Goal: Information Seeking & Learning: Learn about a topic

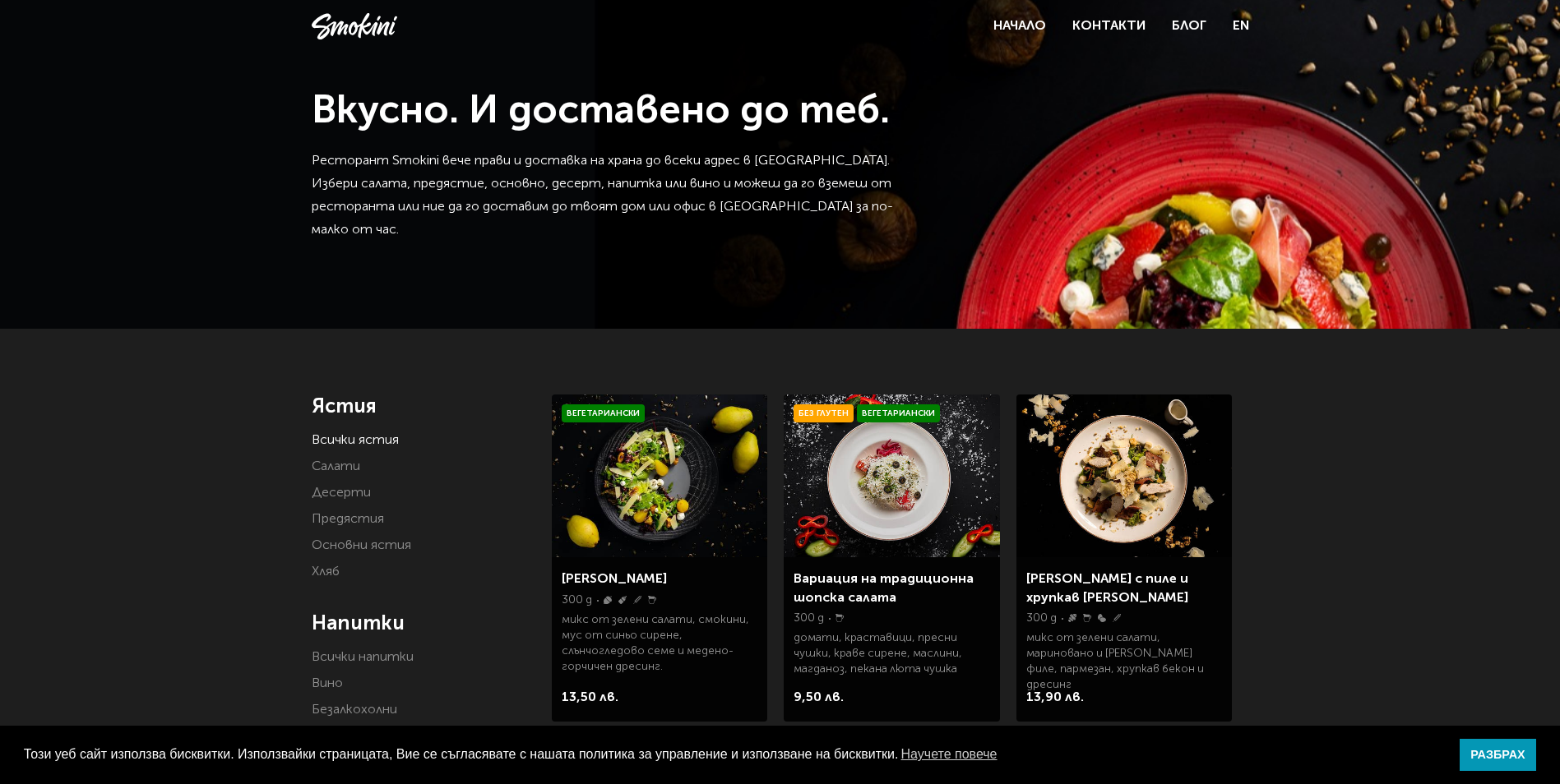
click at [342, 472] on link "Салати" at bounding box center [336, 467] width 48 height 13
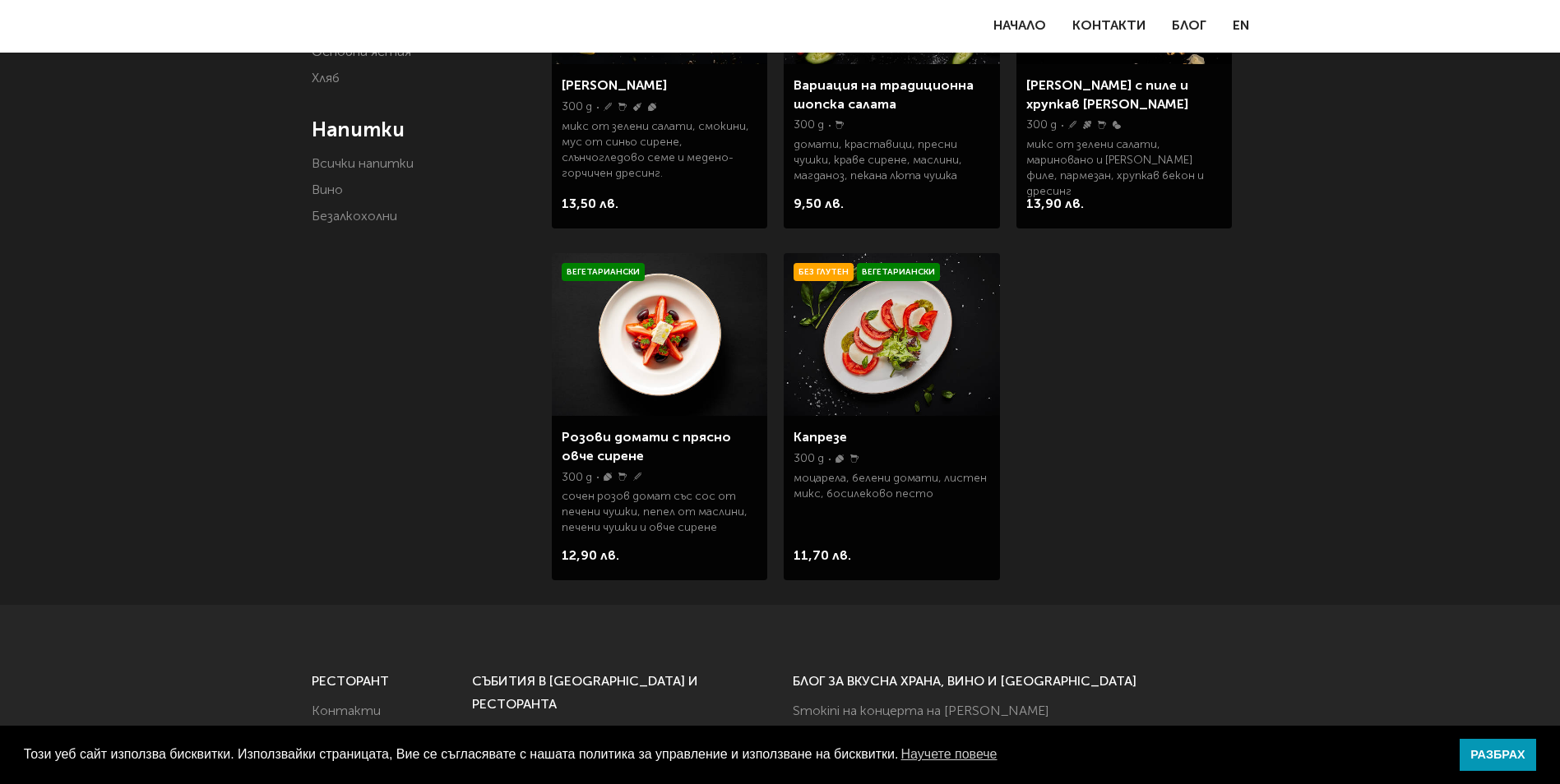
scroll to position [328, 0]
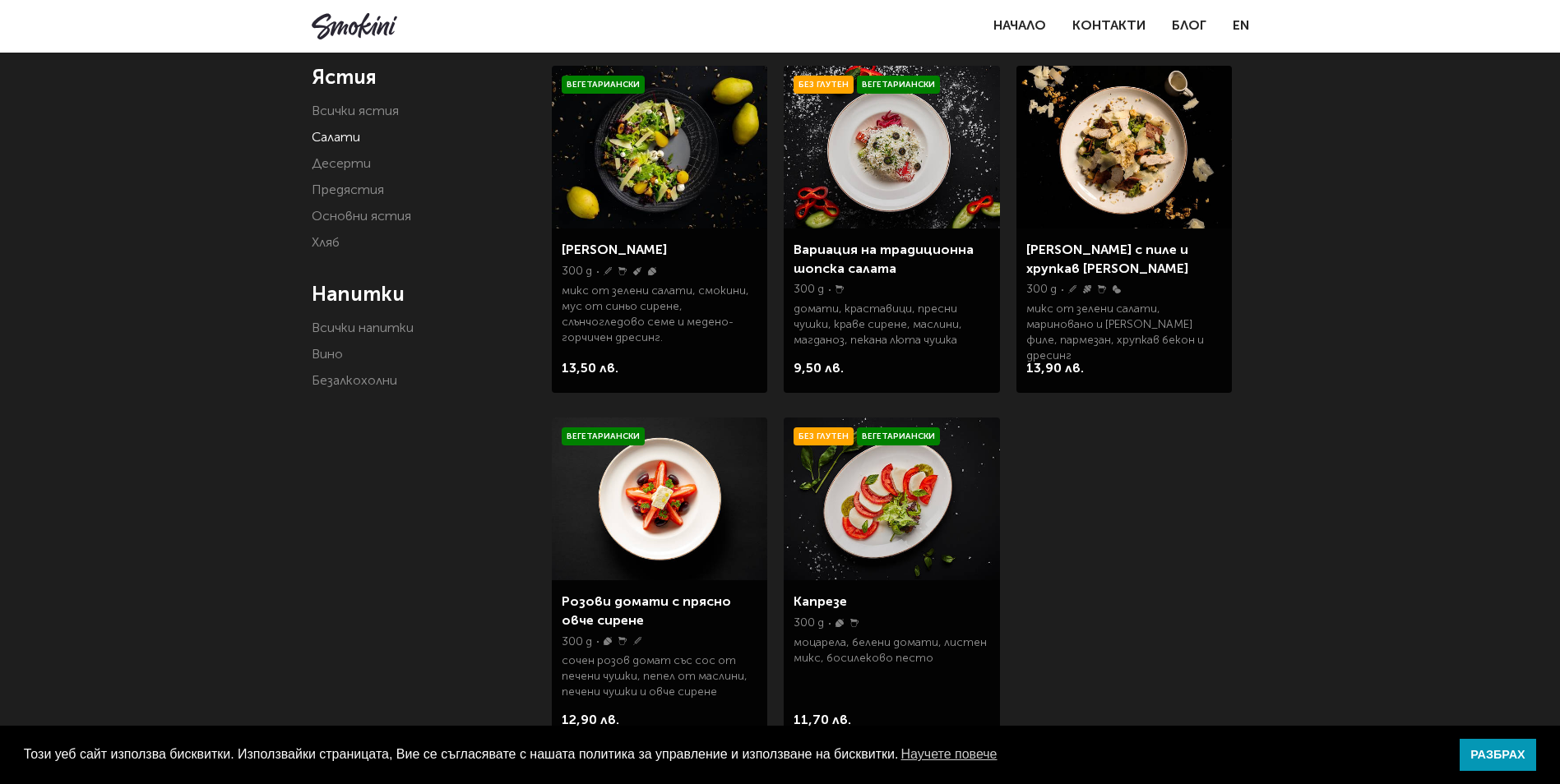
click at [681, 173] on img at bounding box center [660, 147] width 216 height 163
click at [1117, 183] on img at bounding box center [1124, 147] width 216 height 163
click at [861, 173] on img at bounding box center [891, 147] width 216 height 163
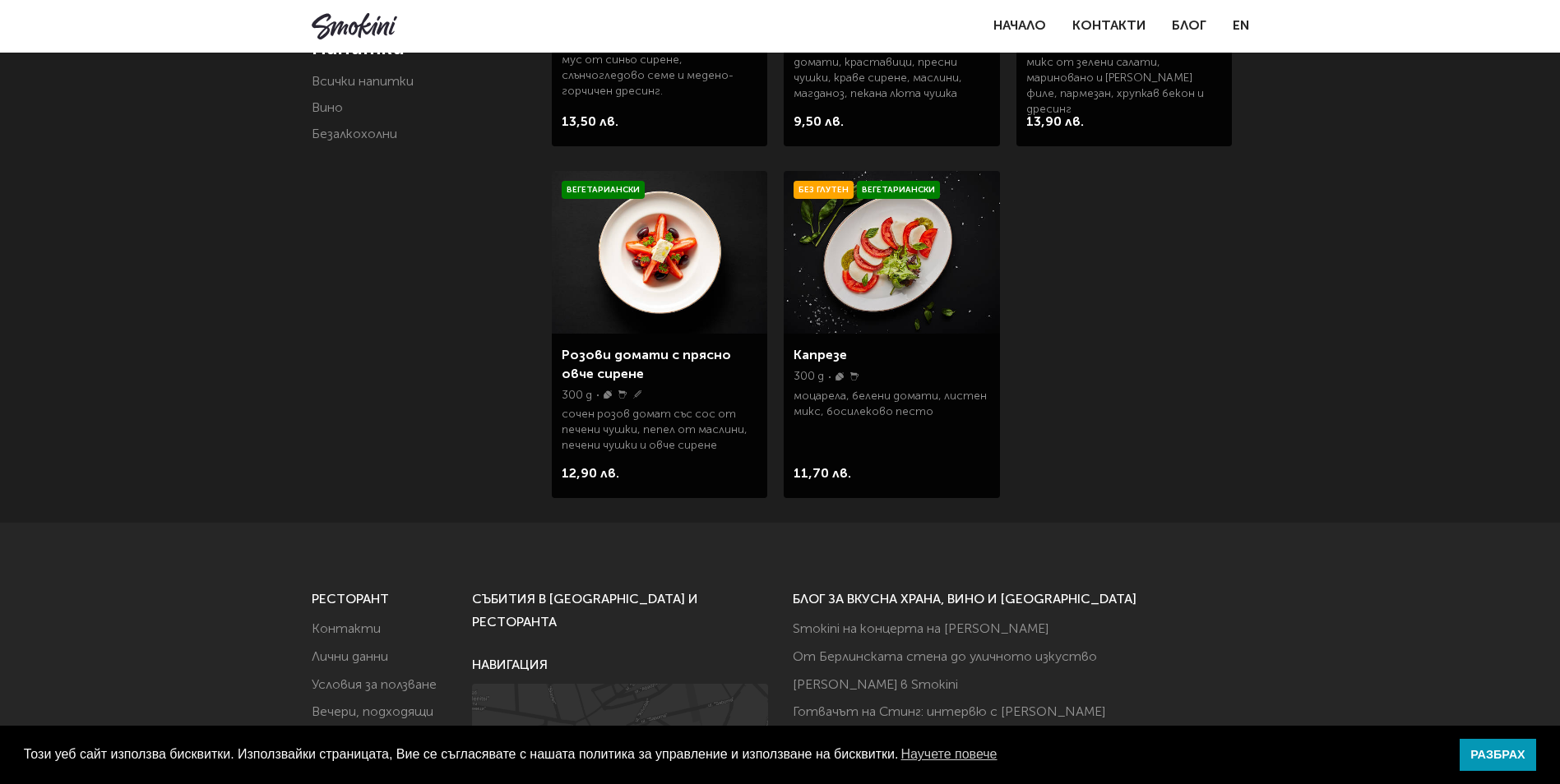
click at [658, 292] on img at bounding box center [660, 252] width 216 height 163
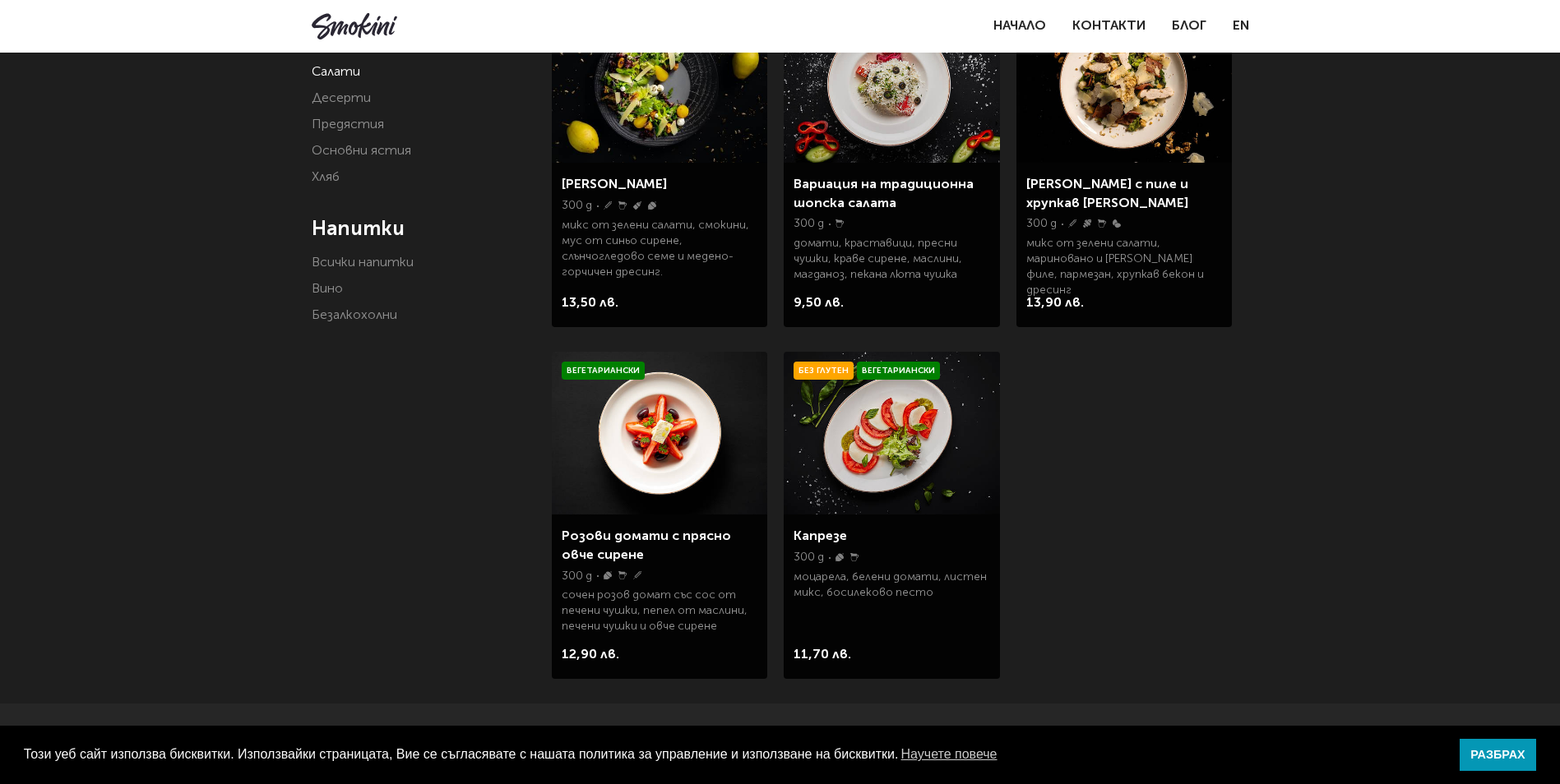
scroll to position [328, 0]
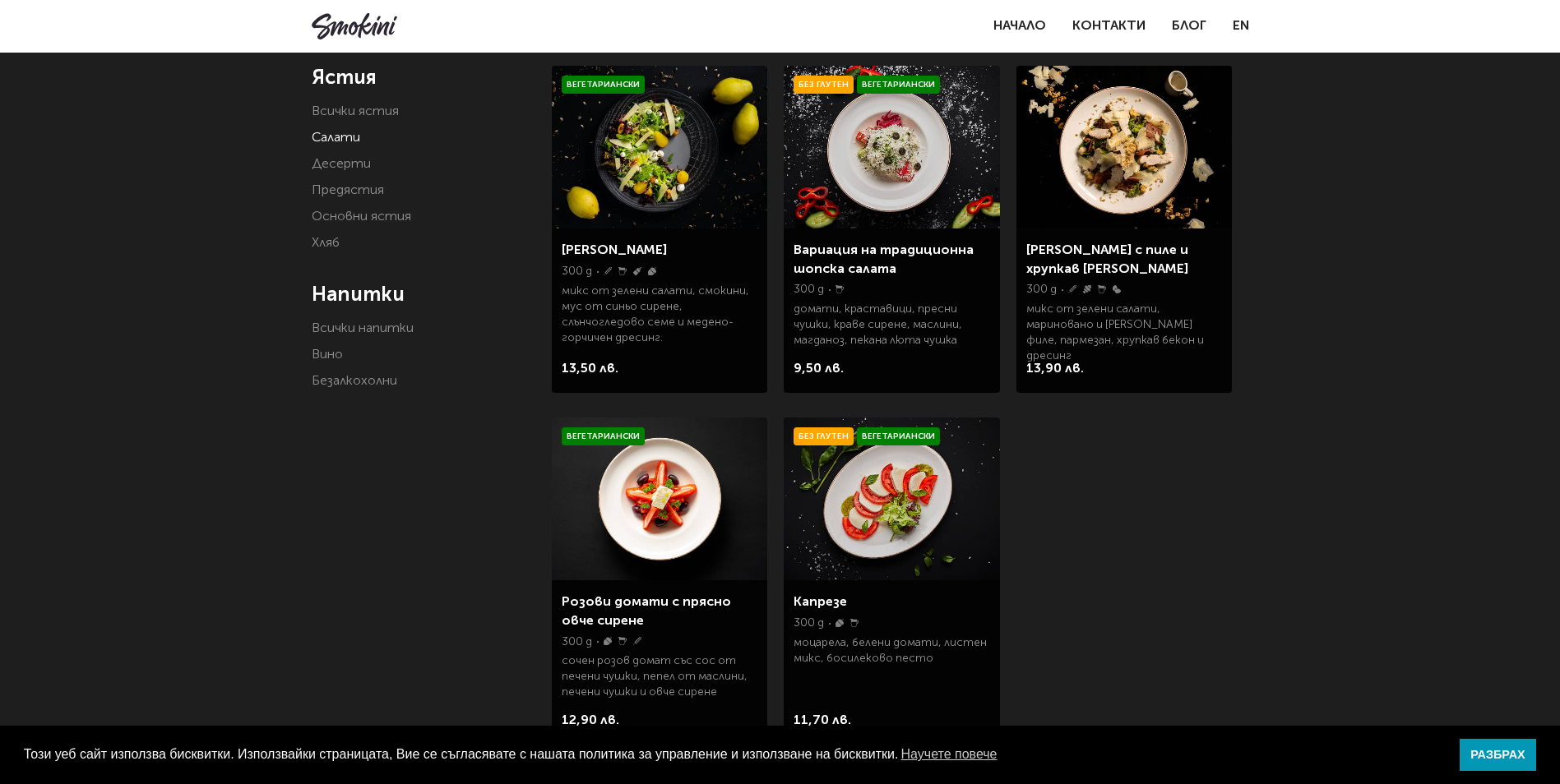
click at [361, 174] on li "Десерти" at bounding box center [420, 165] width 217 height 23
click at [355, 169] on link "Десерти" at bounding box center [341, 165] width 59 height 13
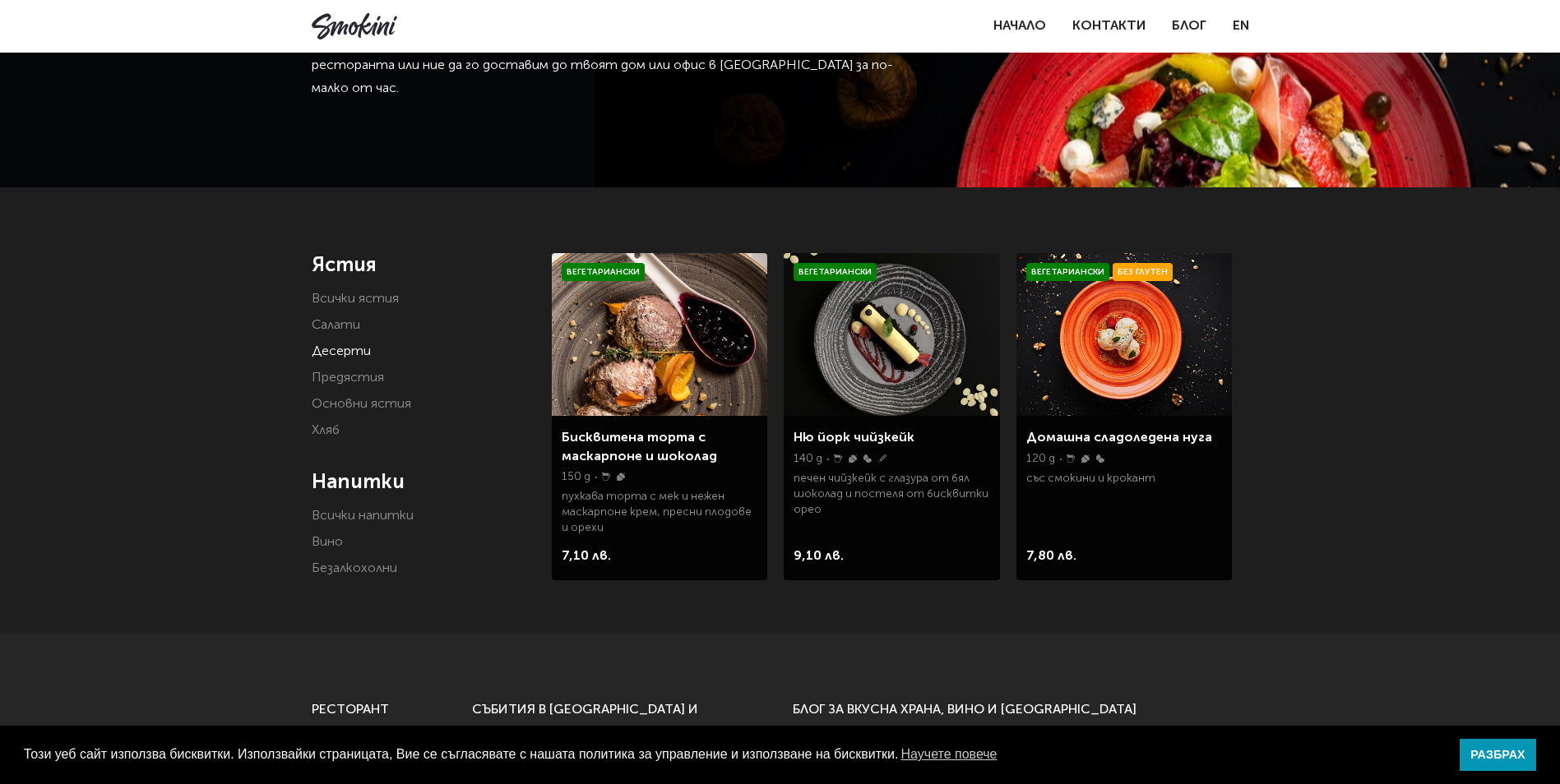
scroll to position [82, 0]
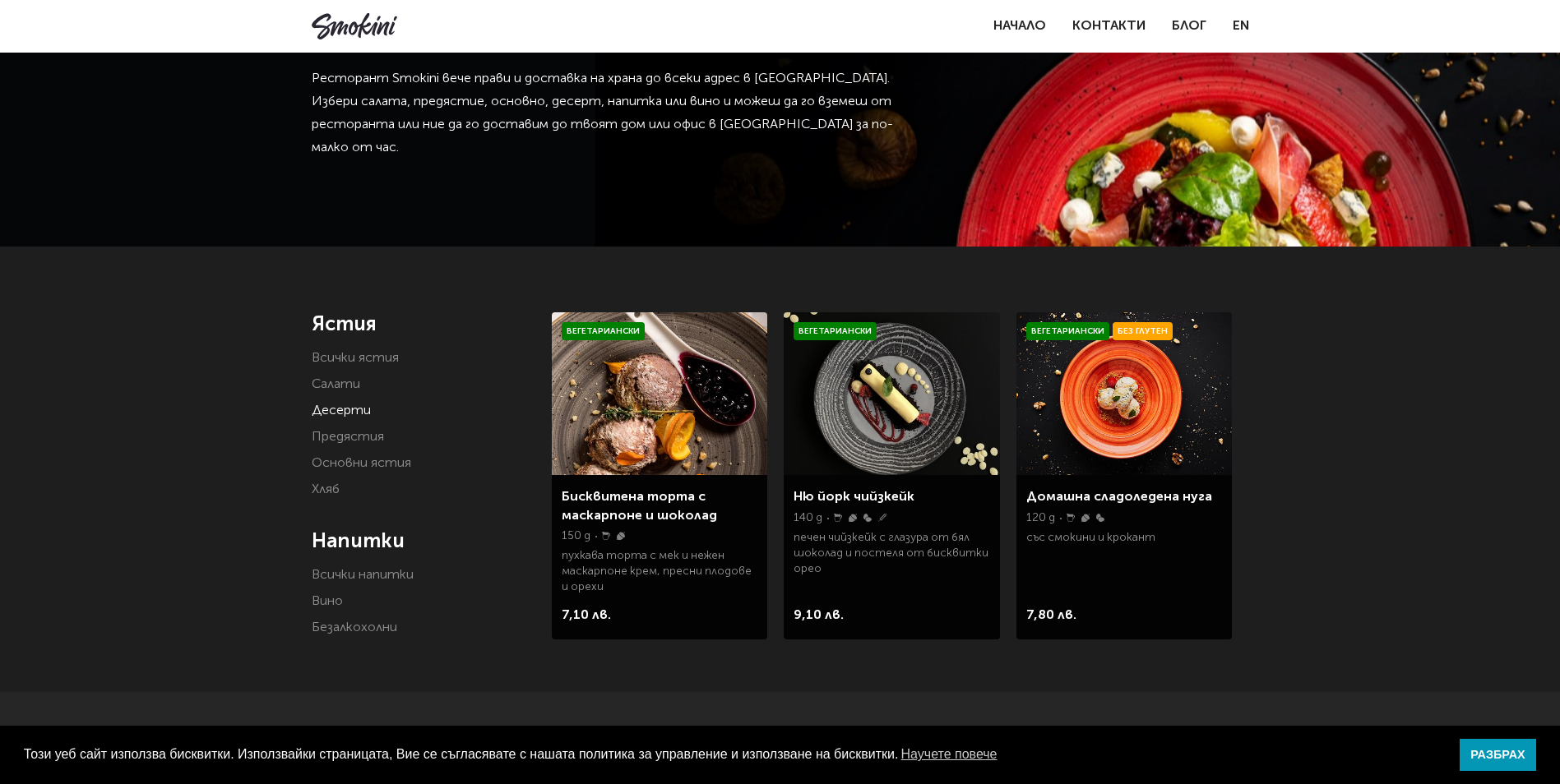
click at [373, 435] on link "Предястия" at bounding box center [348, 437] width 73 height 13
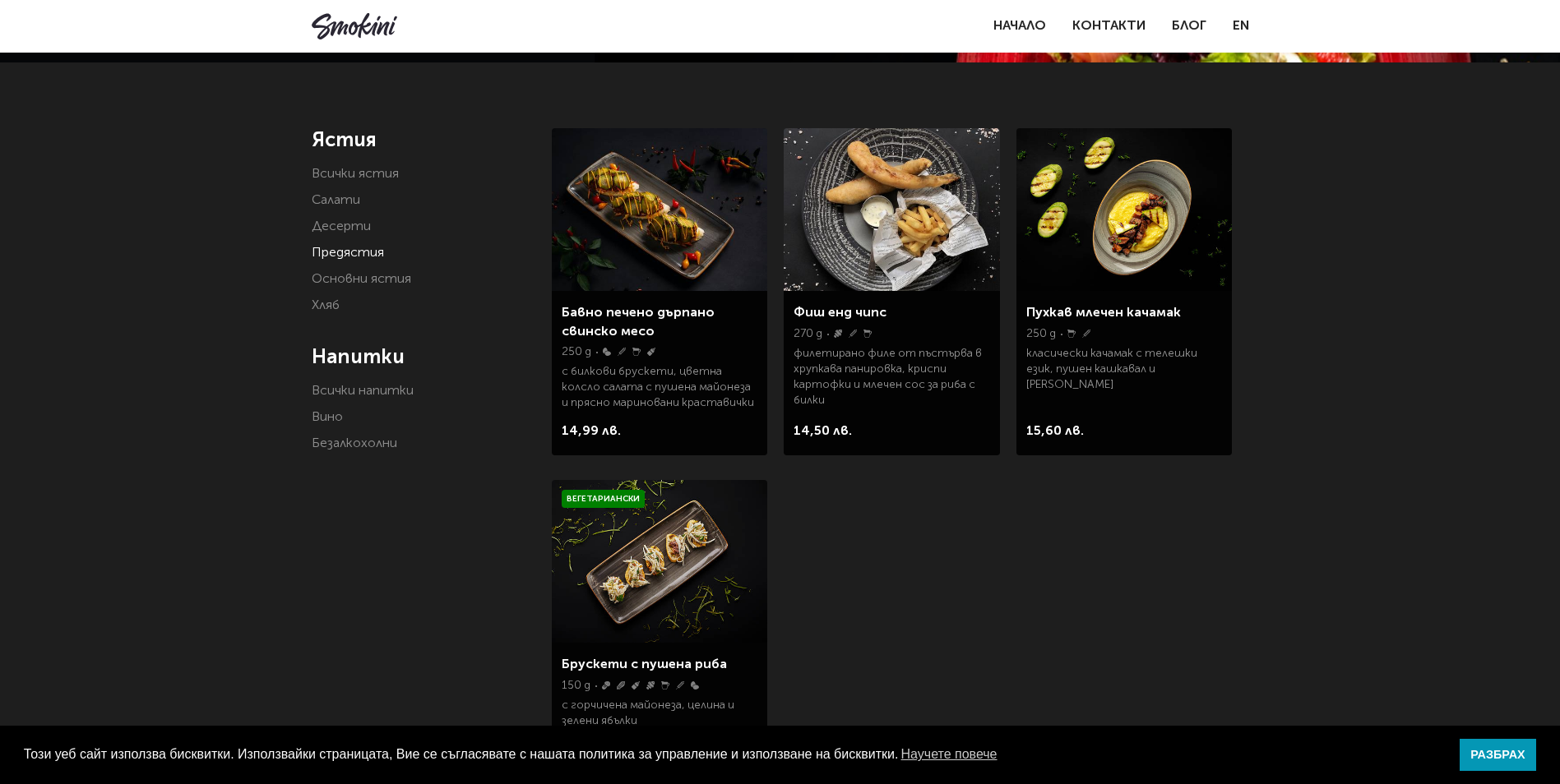
scroll to position [247, 0]
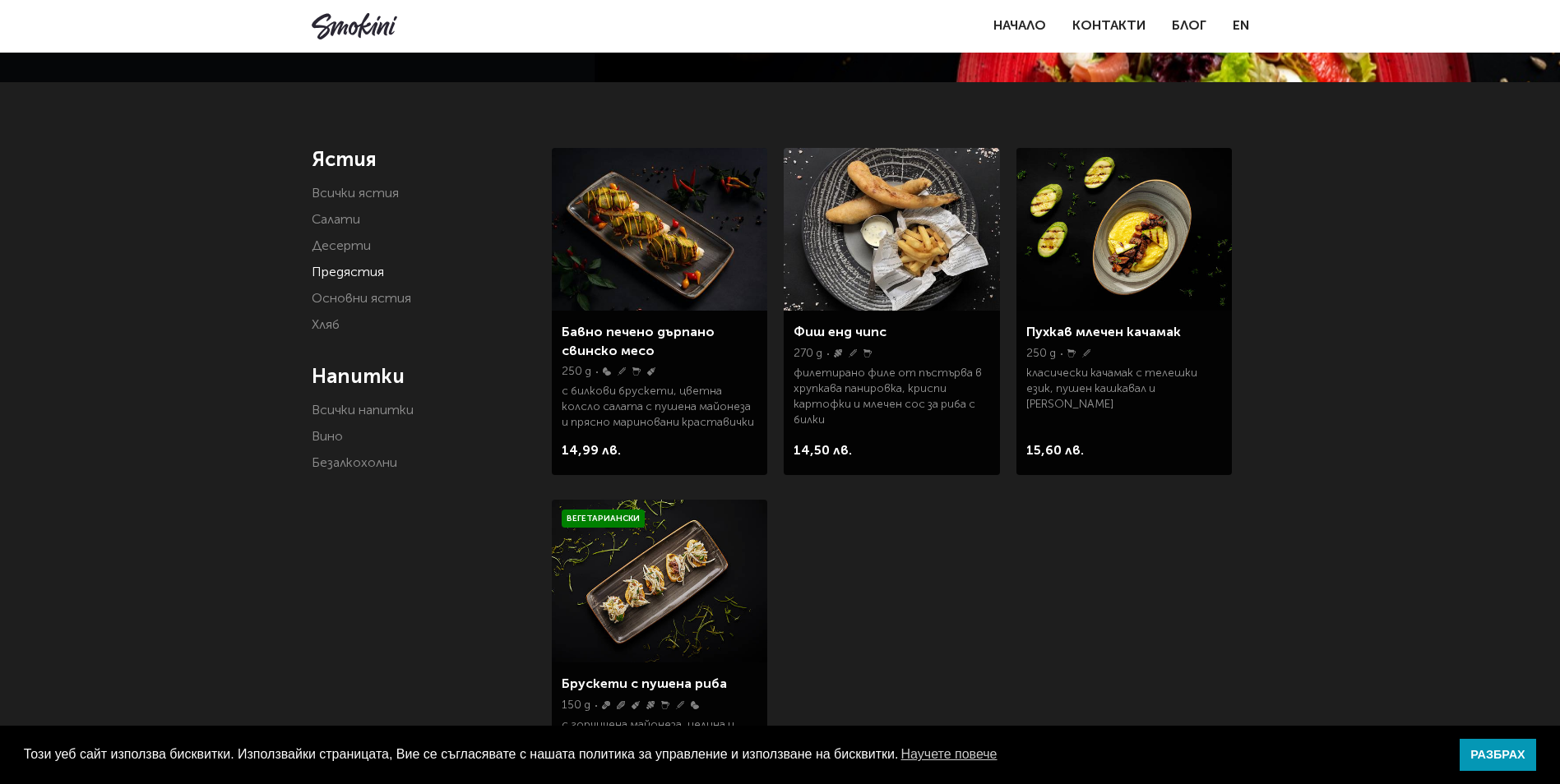
click at [354, 299] on link "Основни ястия" at bounding box center [361, 299] width 99 height 13
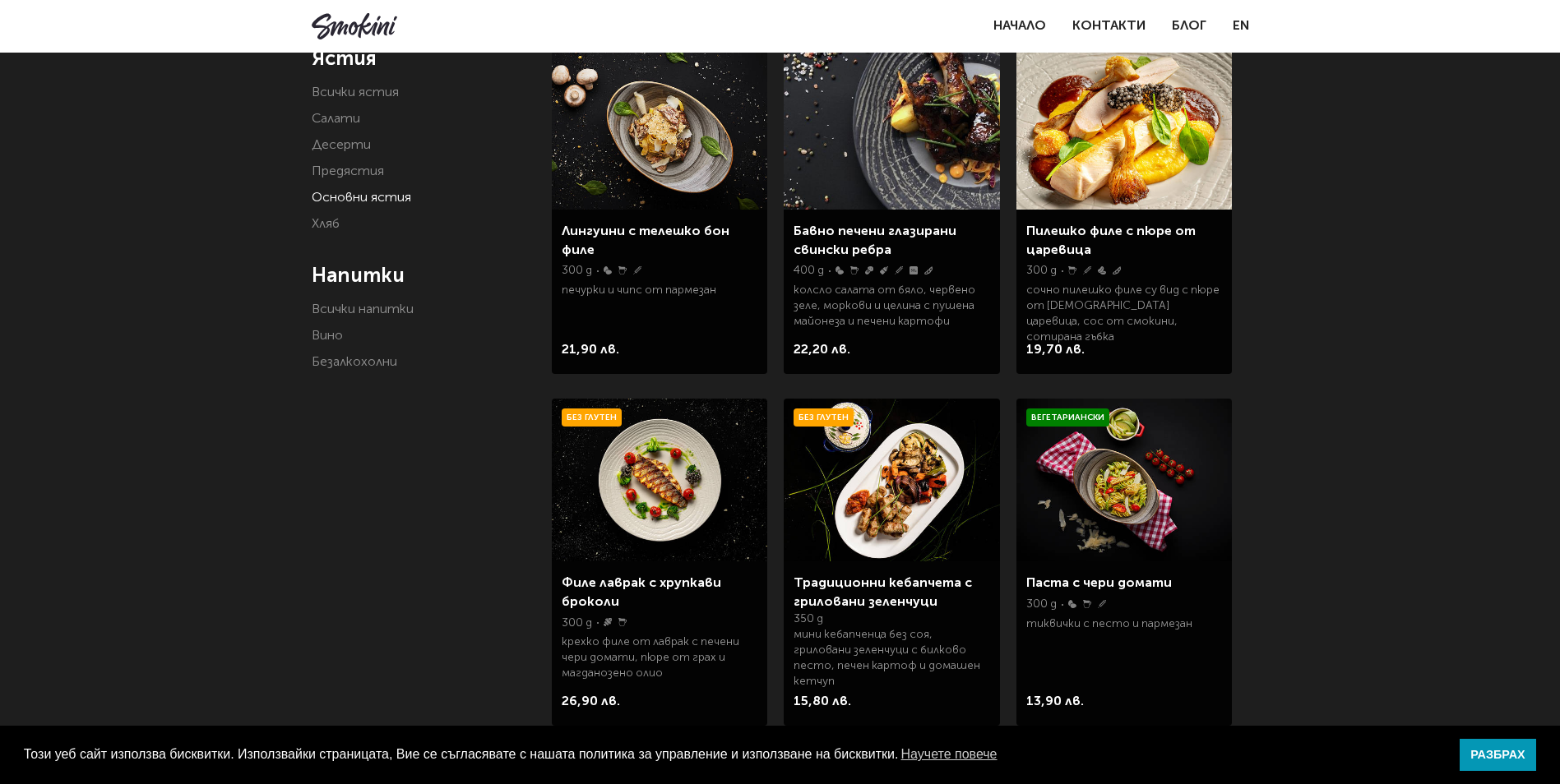
scroll to position [165, 0]
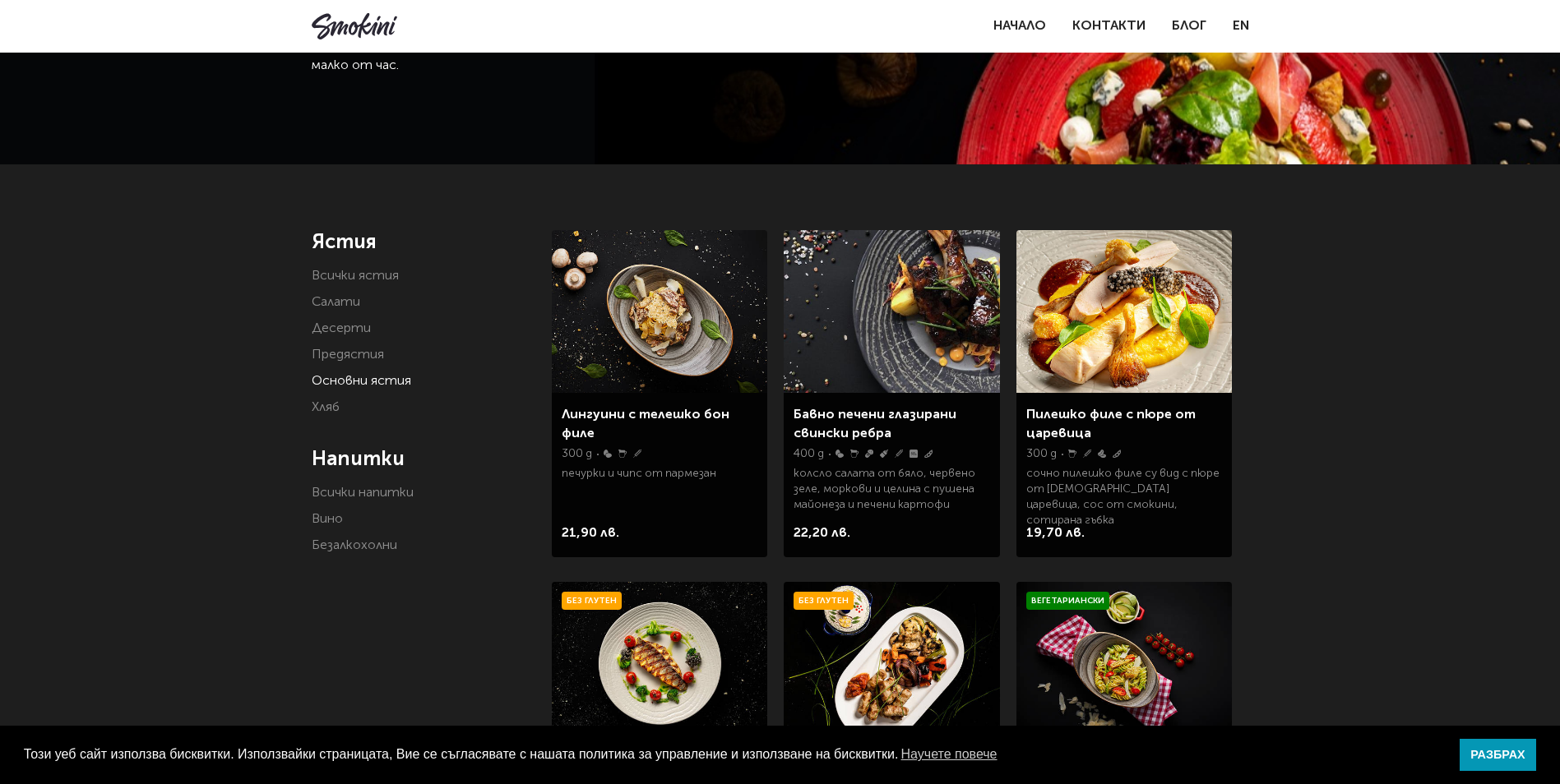
click at [313, 414] on link "Хляб" at bounding box center [325, 408] width 28 height 13
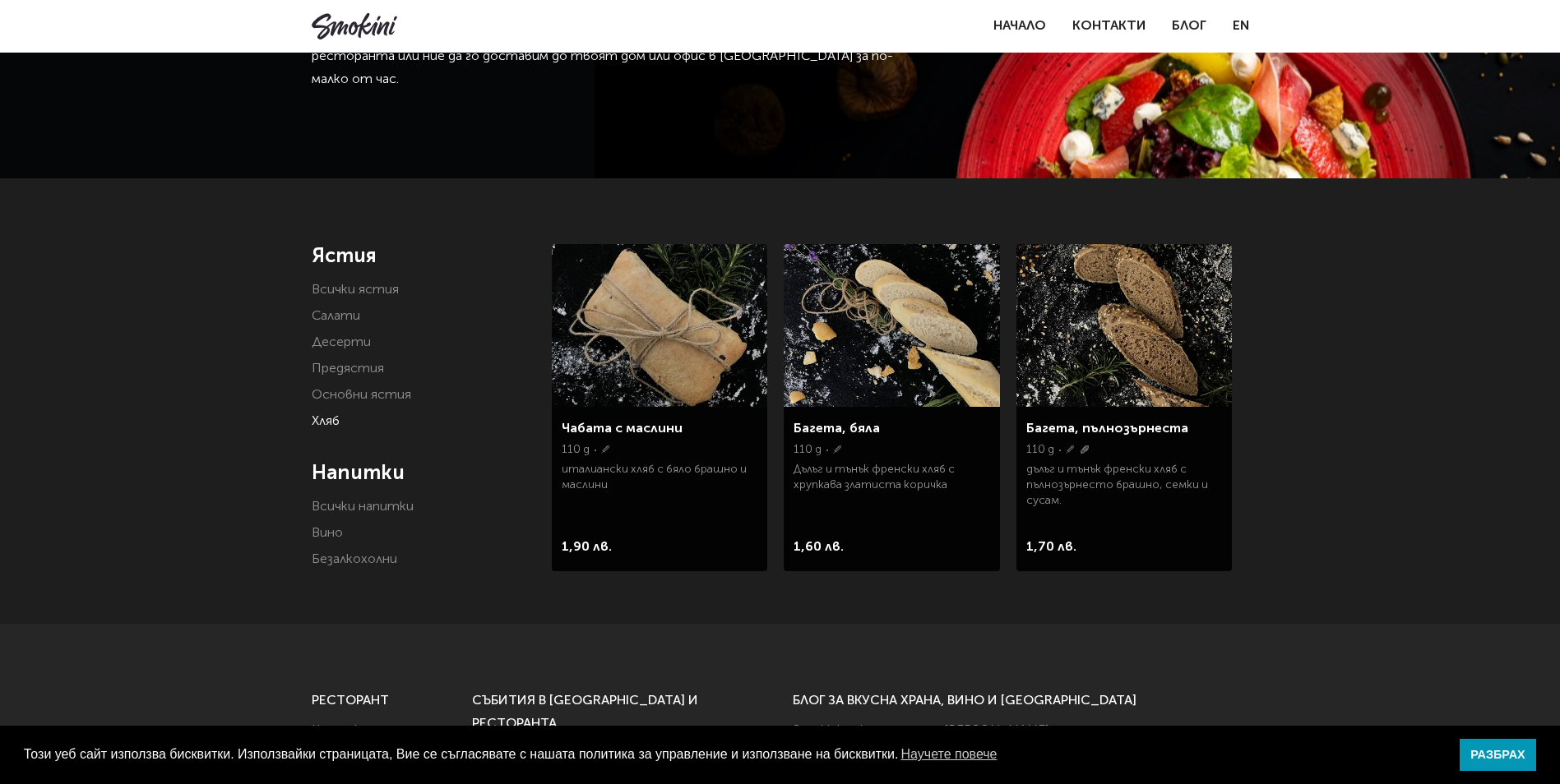
scroll to position [82, 0]
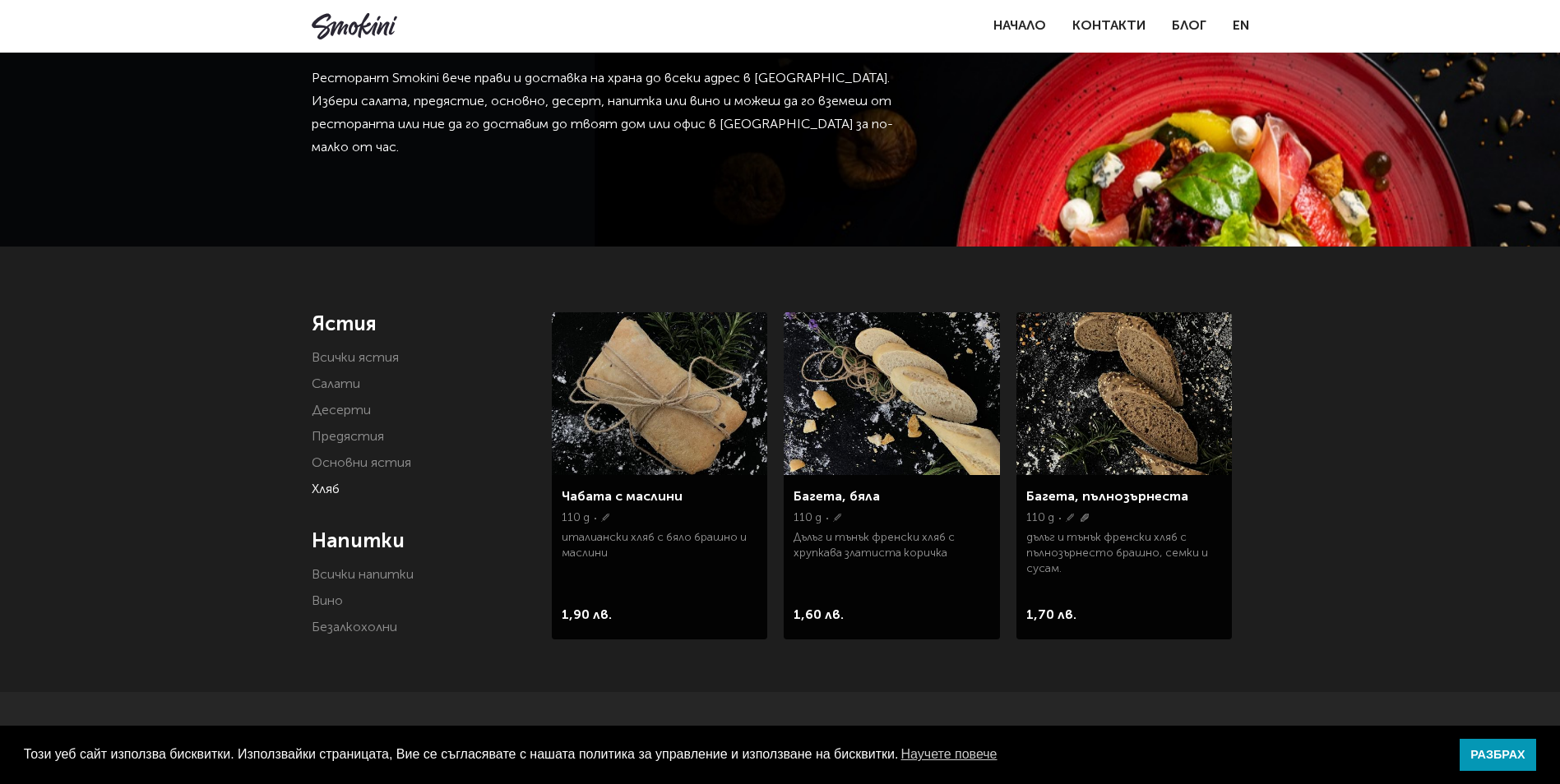
click at [372, 464] on link "Основни ястия" at bounding box center [361, 464] width 99 height 13
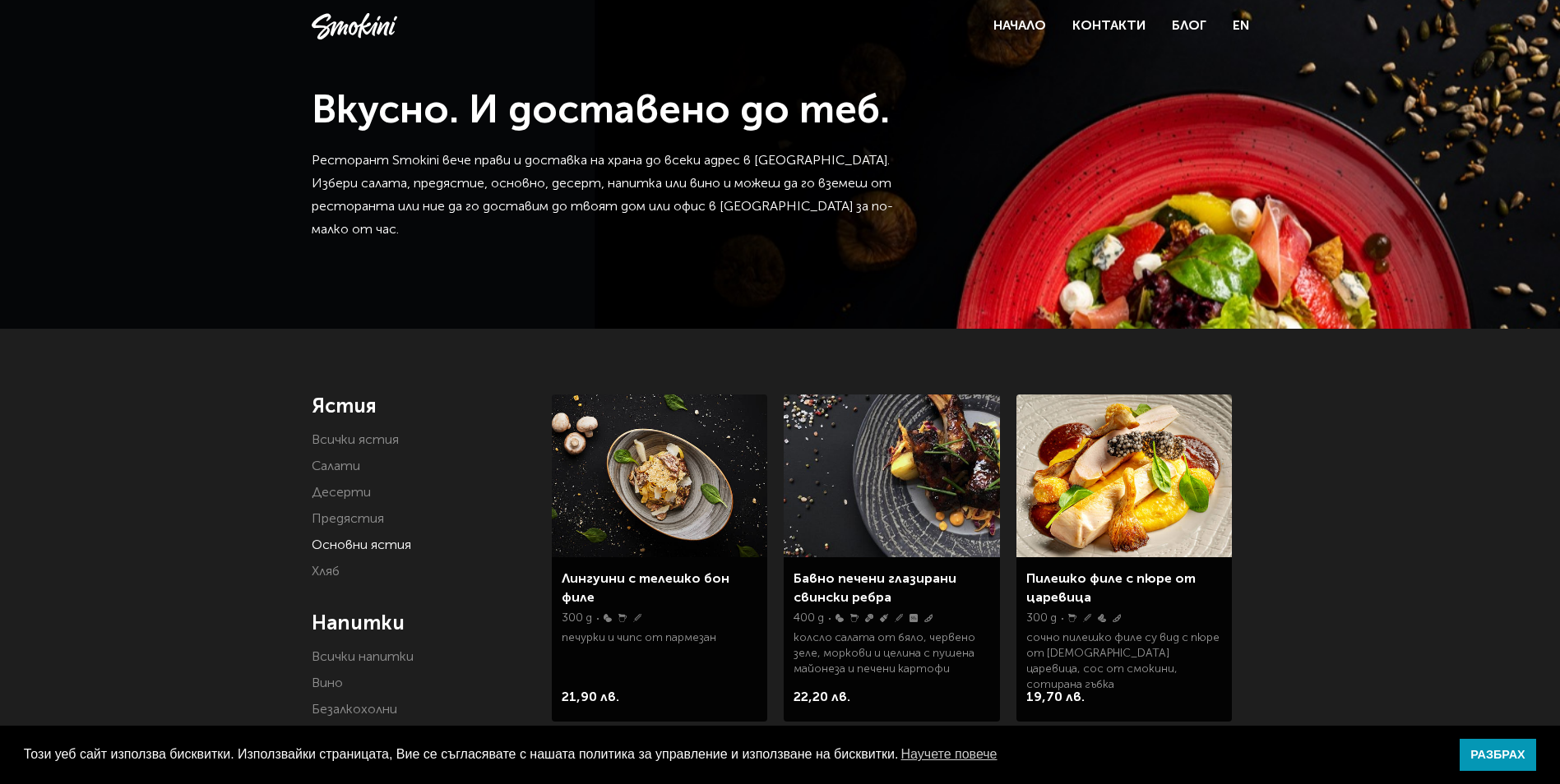
click at [349, 469] on link "Салати" at bounding box center [336, 467] width 48 height 13
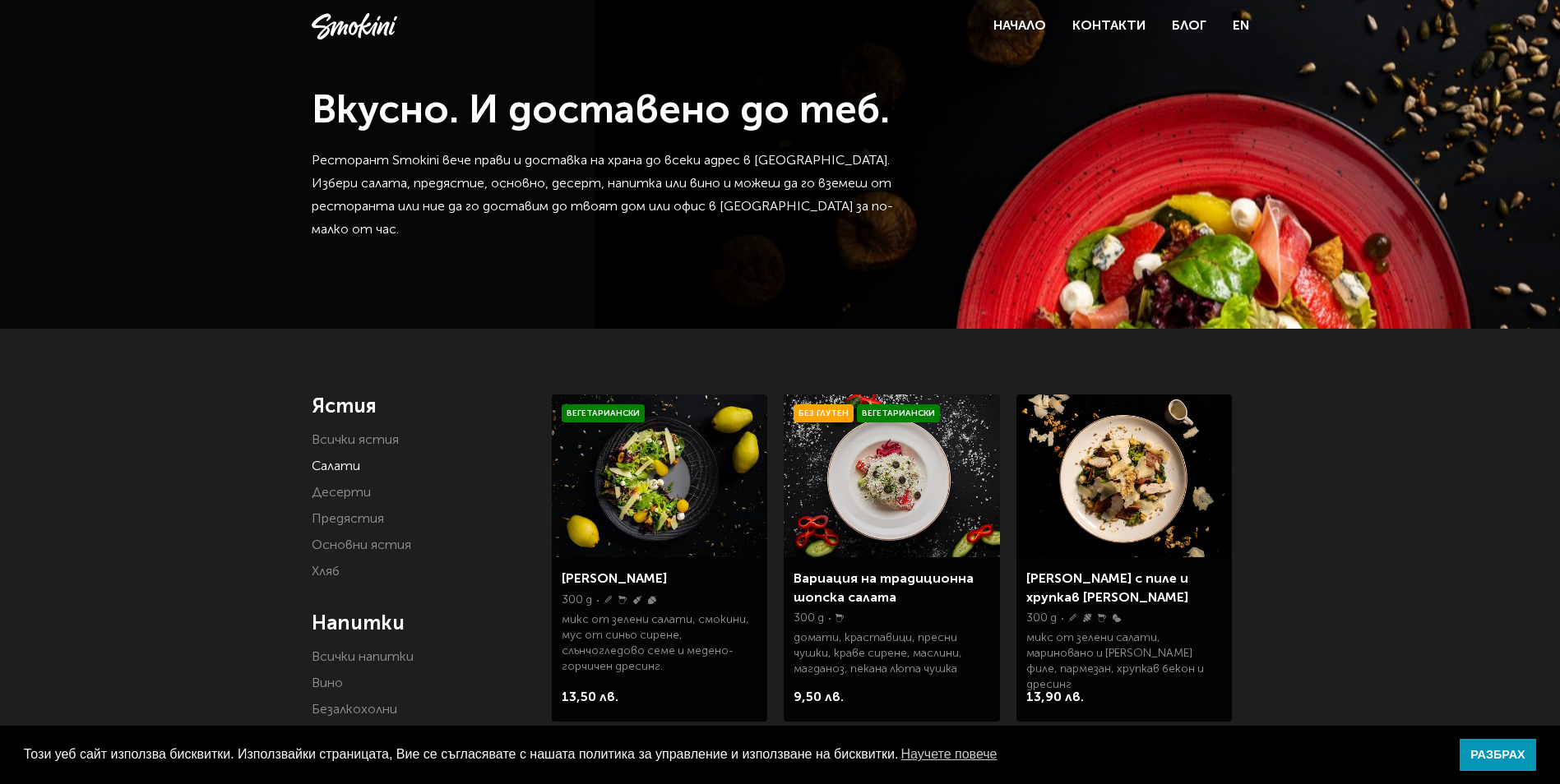
click at [381, 439] on link "Всички ястия" at bounding box center [355, 440] width 87 height 13
click at [349, 470] on link "Салати" at bounding box center [336, 467] width 48 height 13
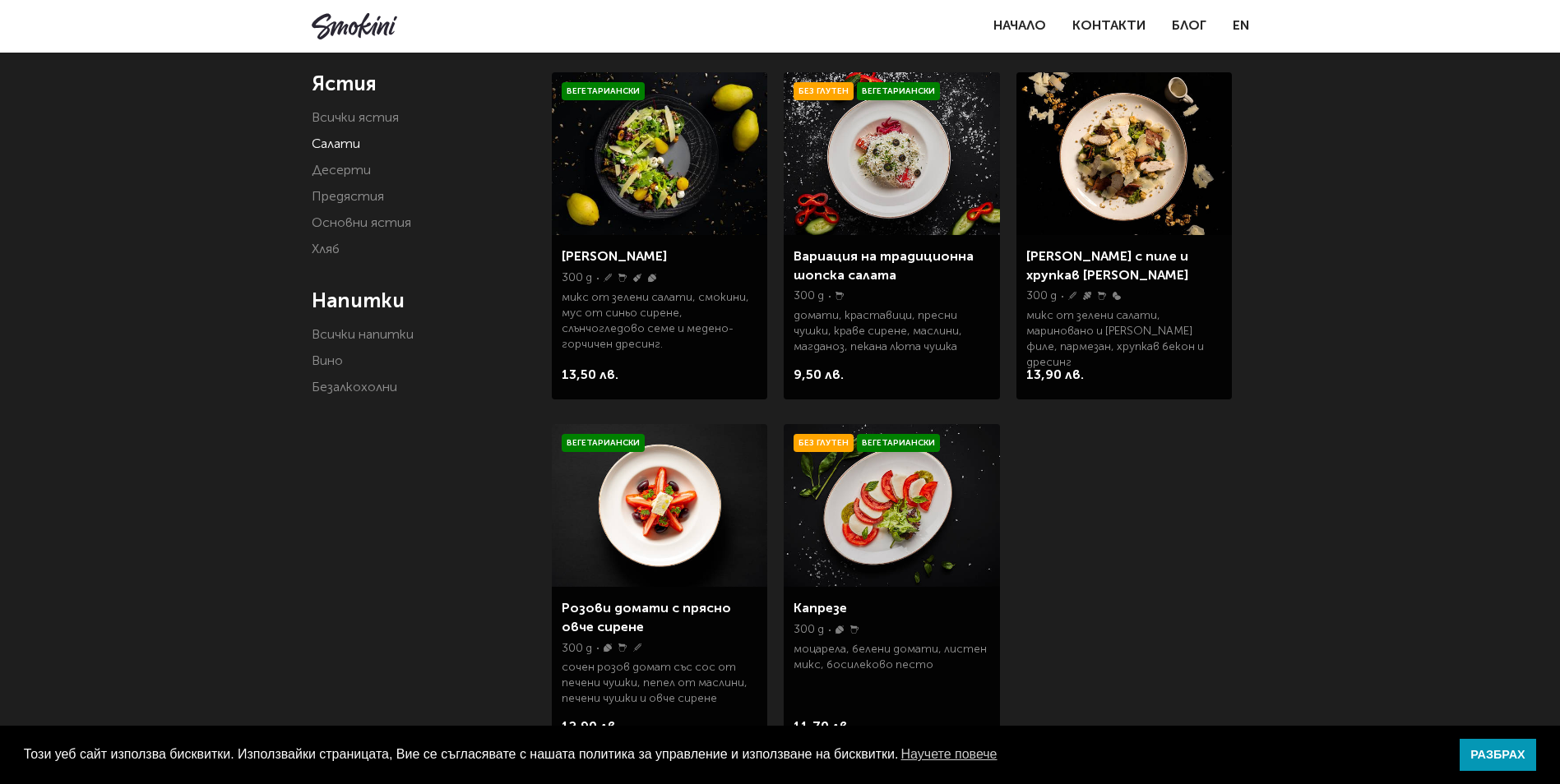
scroll to position [328, 0]
